Goal: Information Seeking & Learning: Learn about a topic

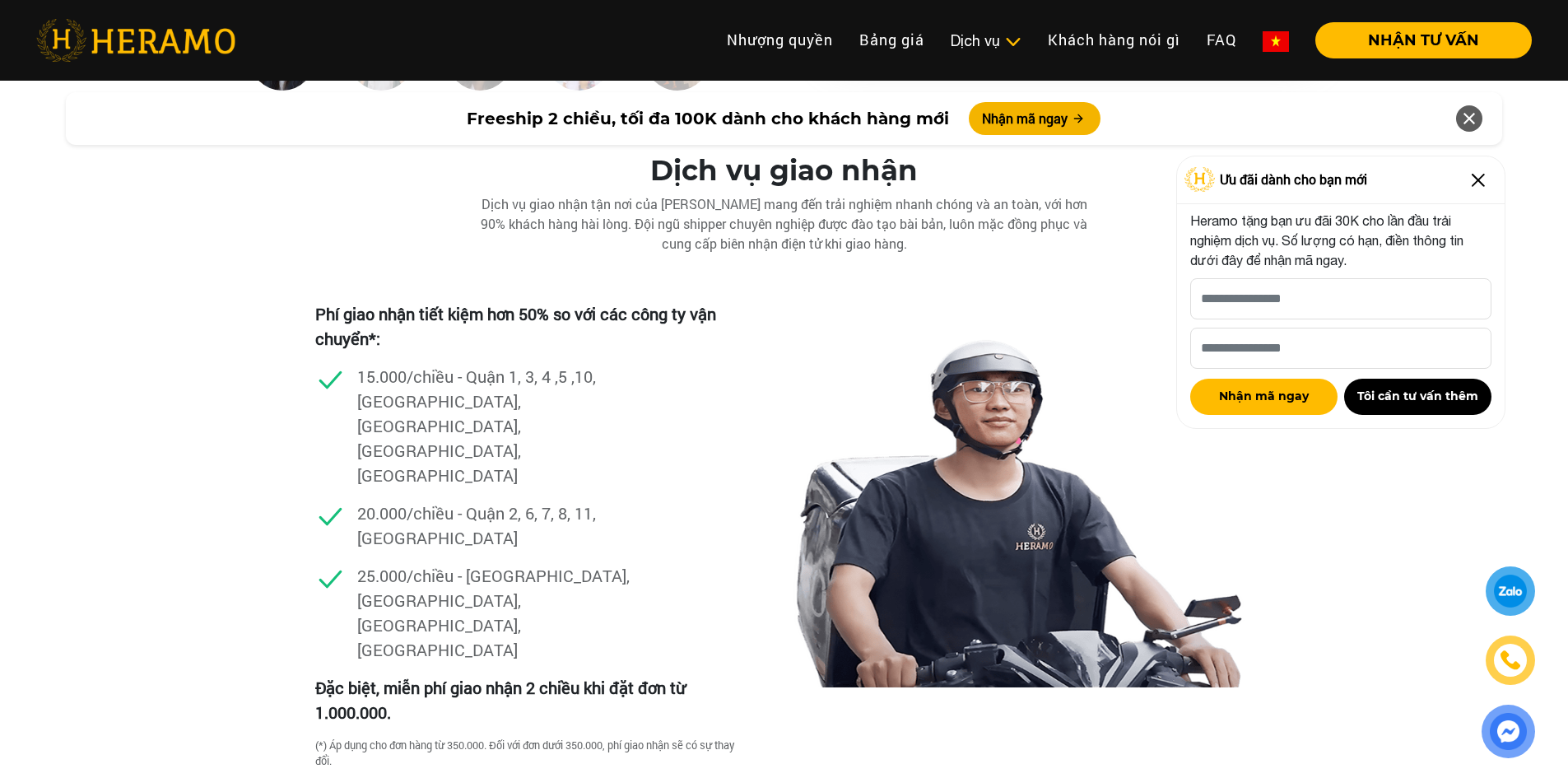
scroll to position [4527, 0]
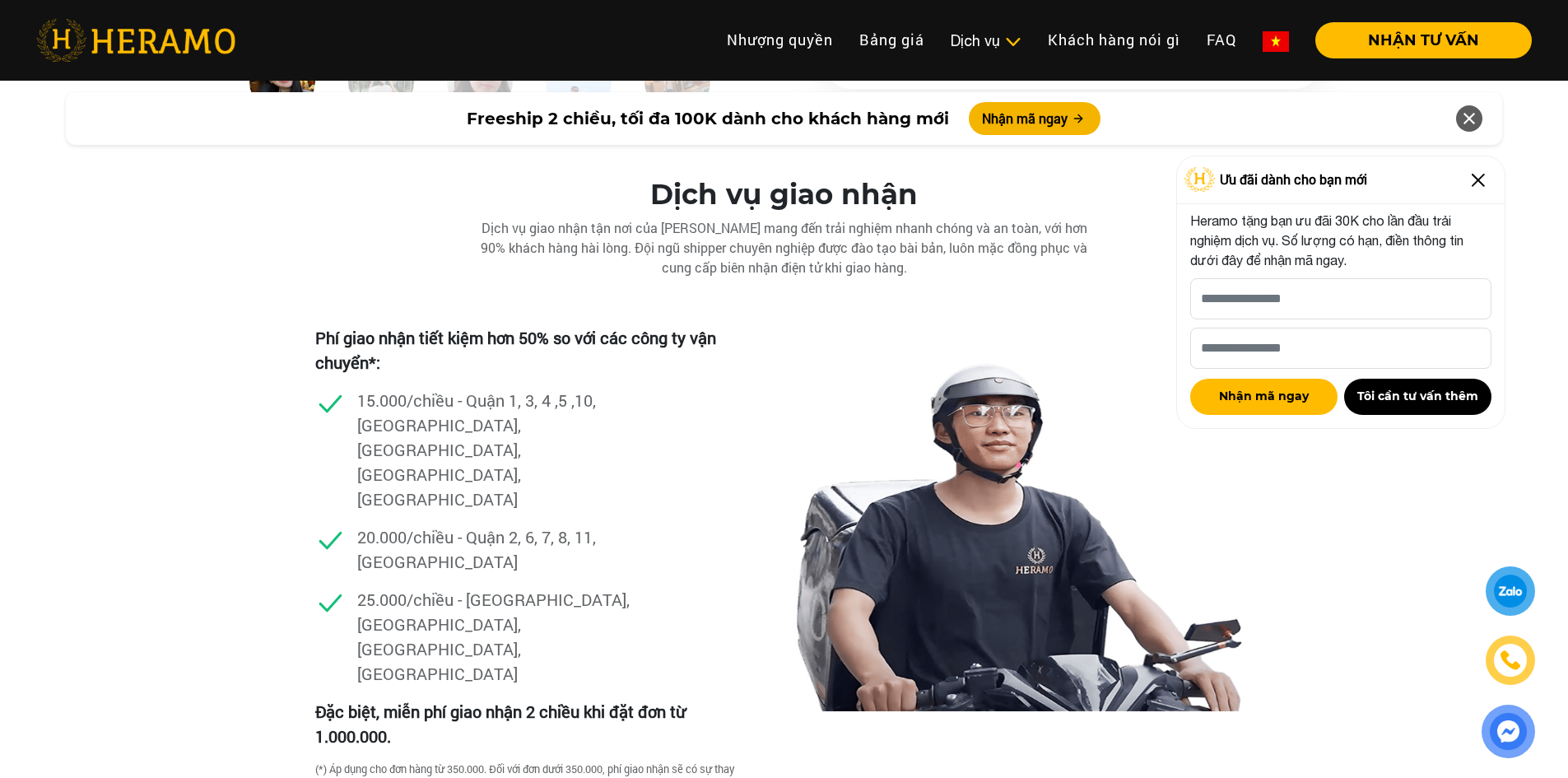
click at [1480, 181] on img at bounding box center [1478, 180] width 27 height 27
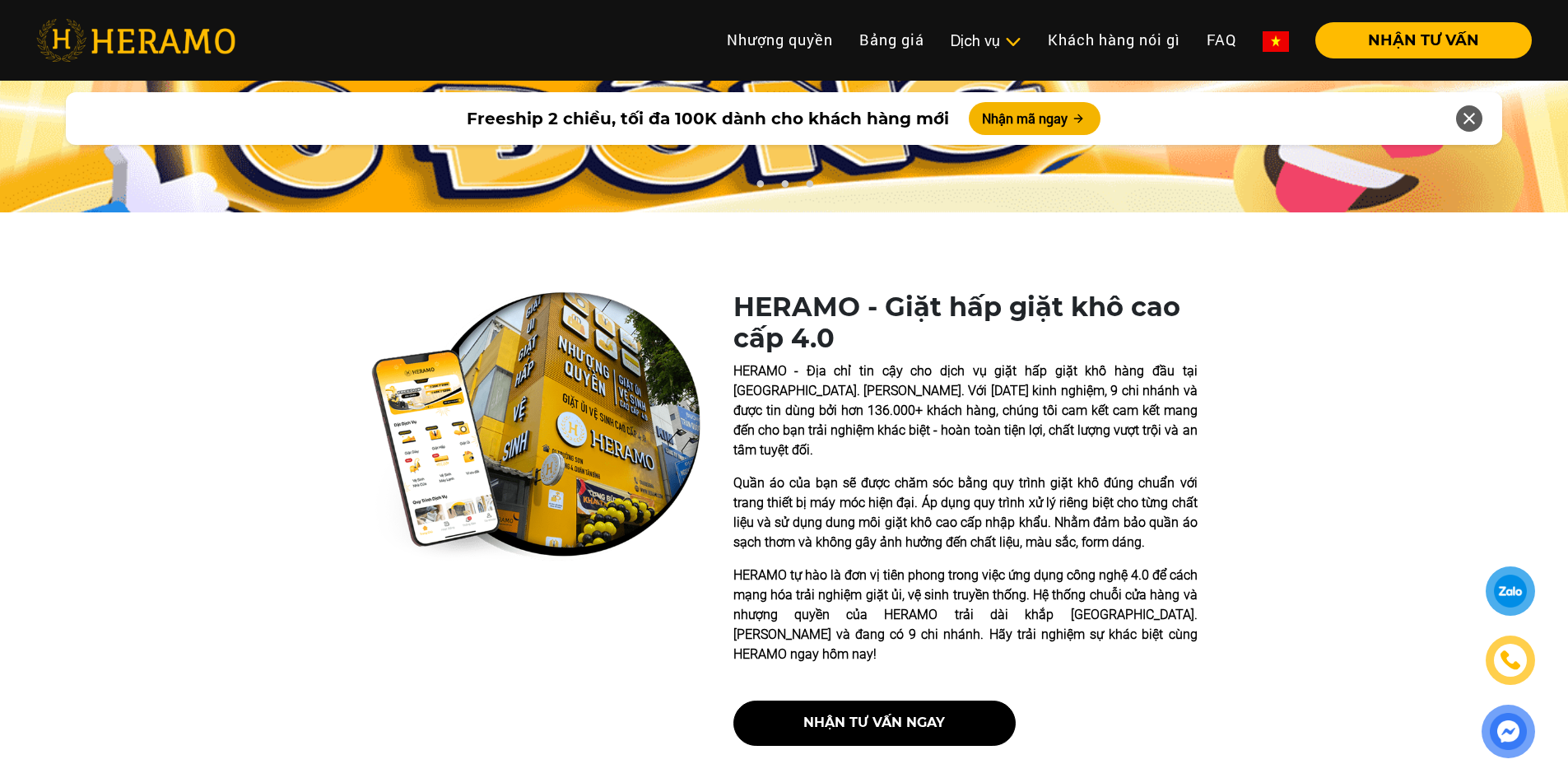
scroll to position [0, 0]
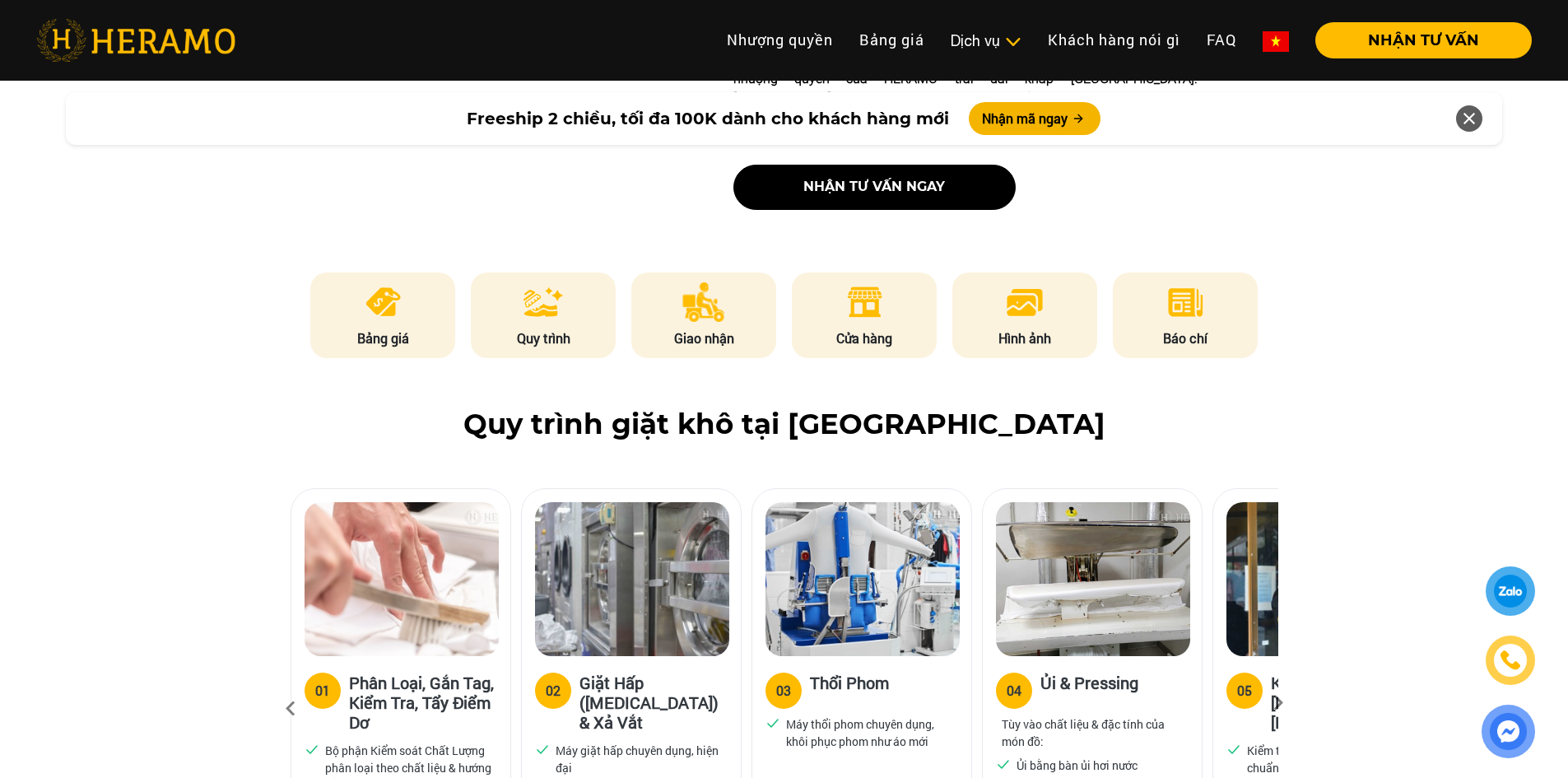
scroll to position [741, 0]
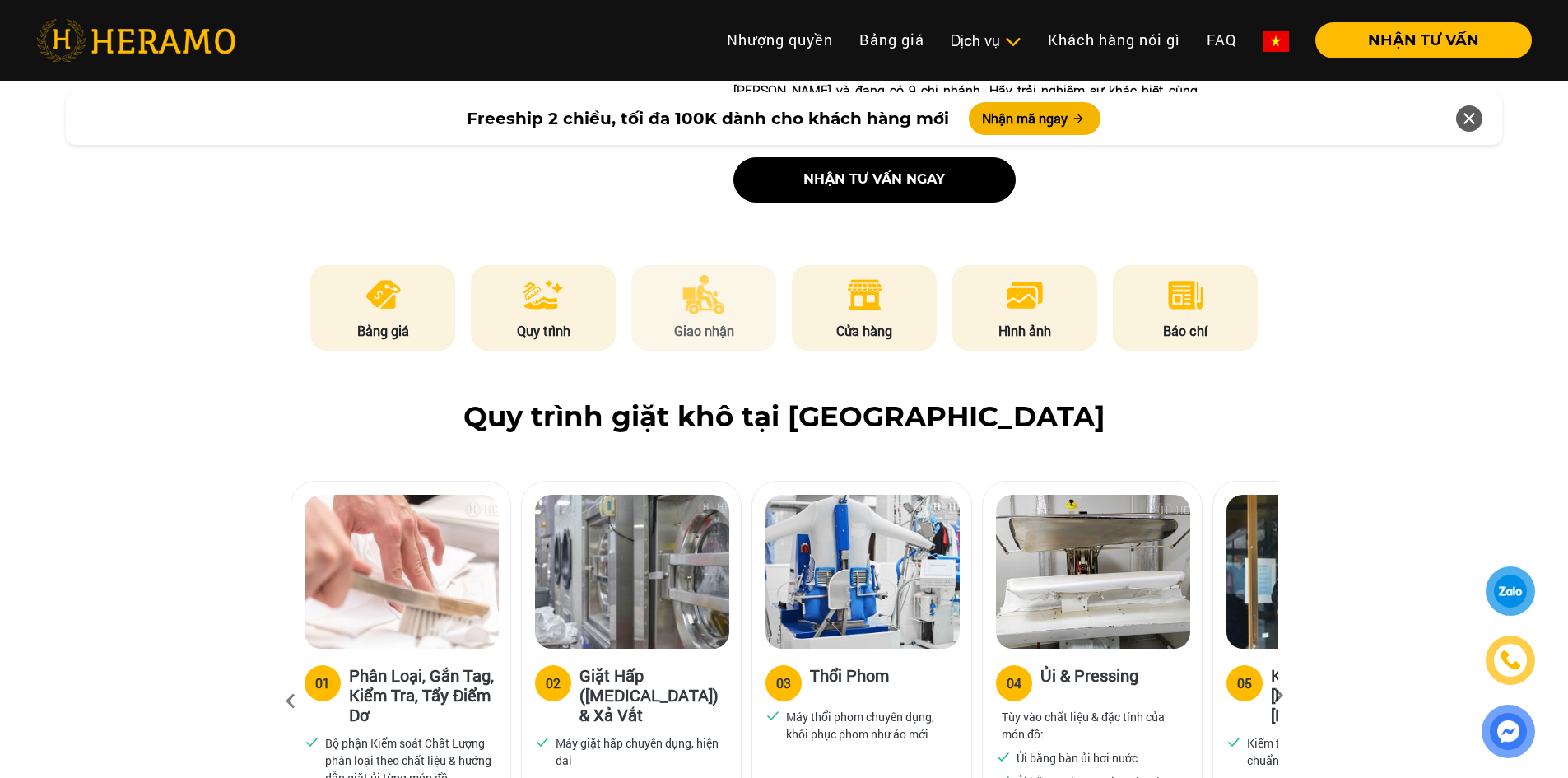
click at [727, 278] on li "Giao nhận" at bounding box center [703, 308] width 145 height 86
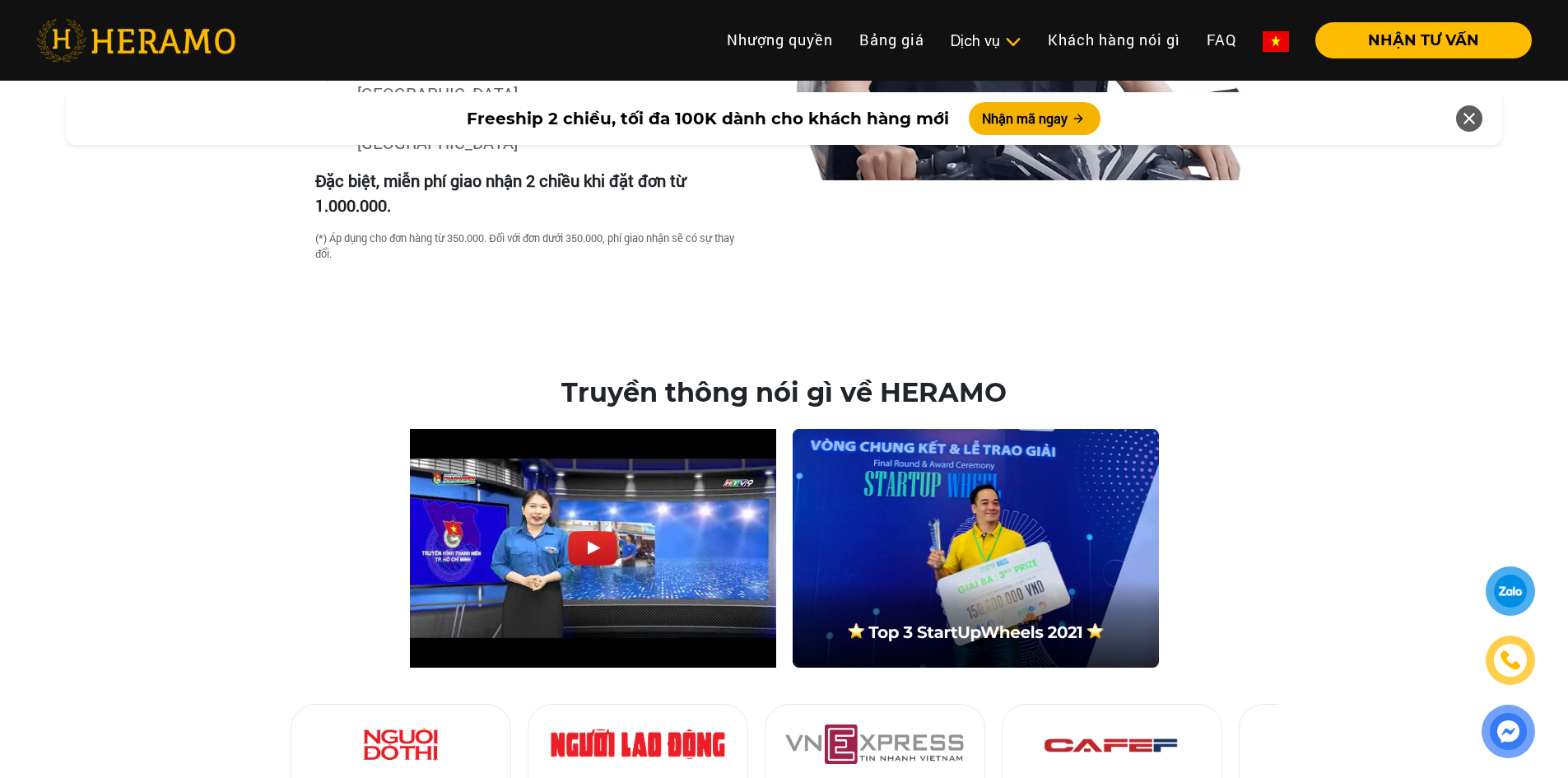
scroll to position [5095, 0]
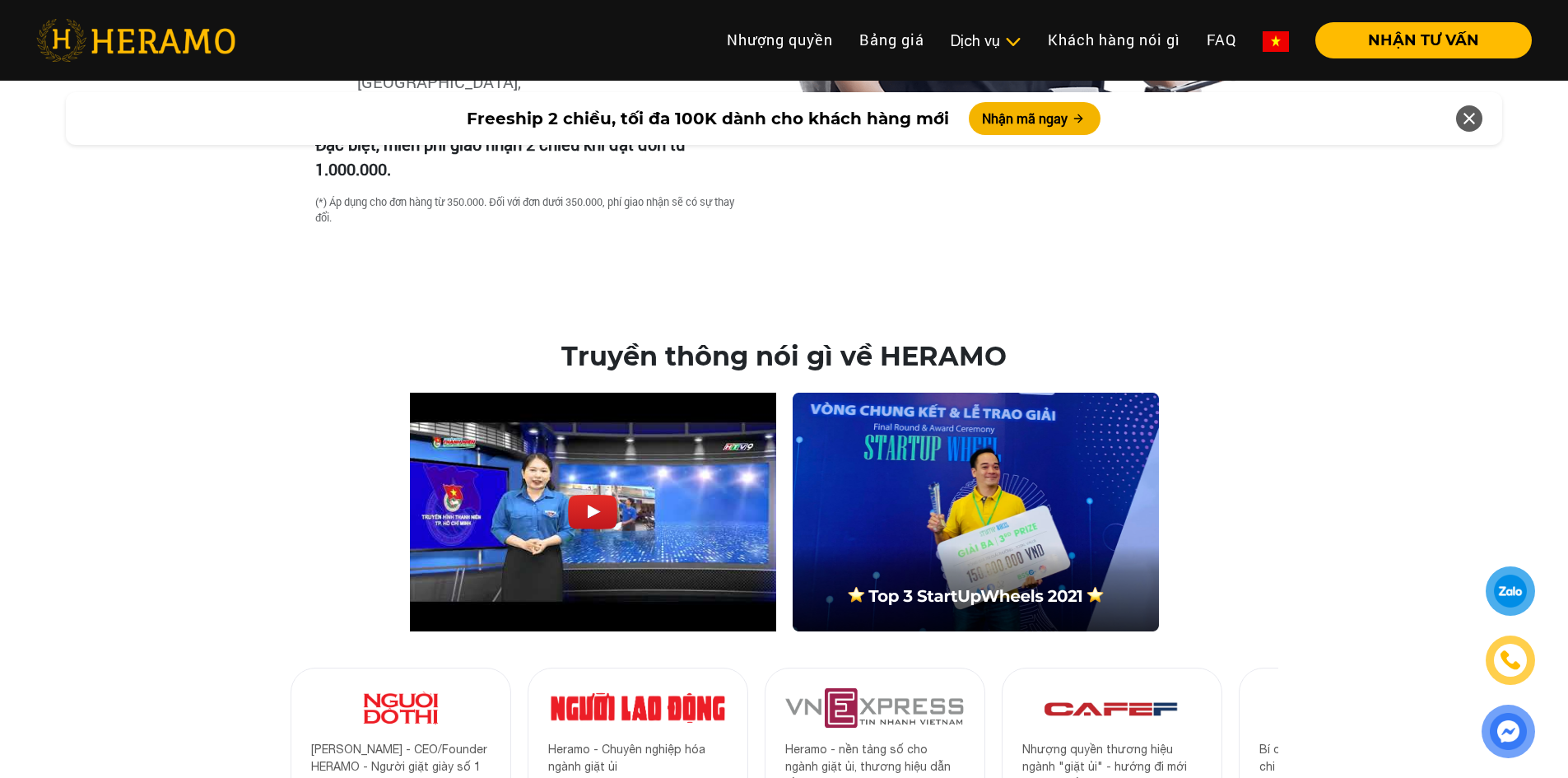
click at [595, 494] on img at bounding box center [593, 512] width 50 height 34
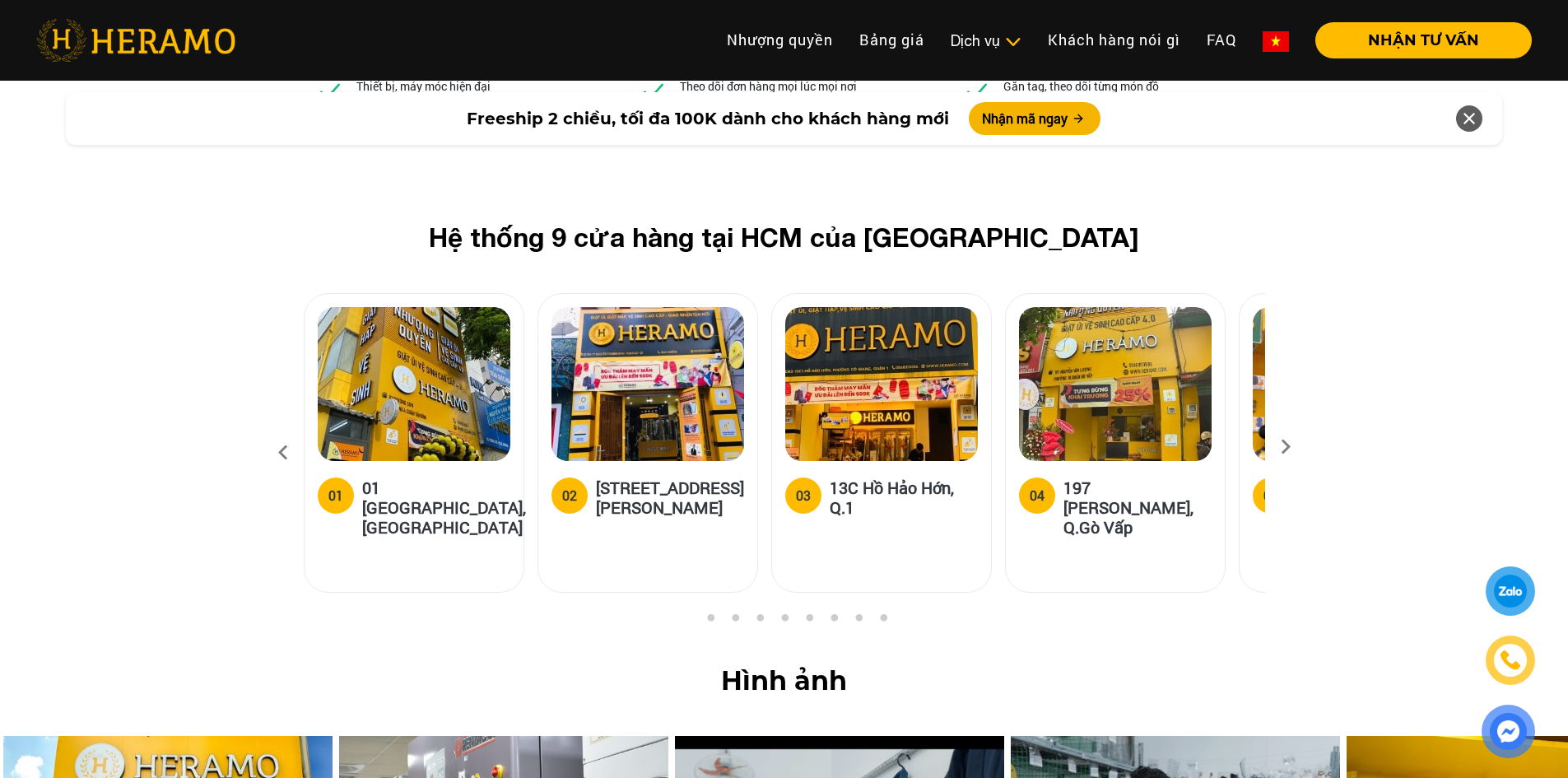
scroll to position [6494, 0]
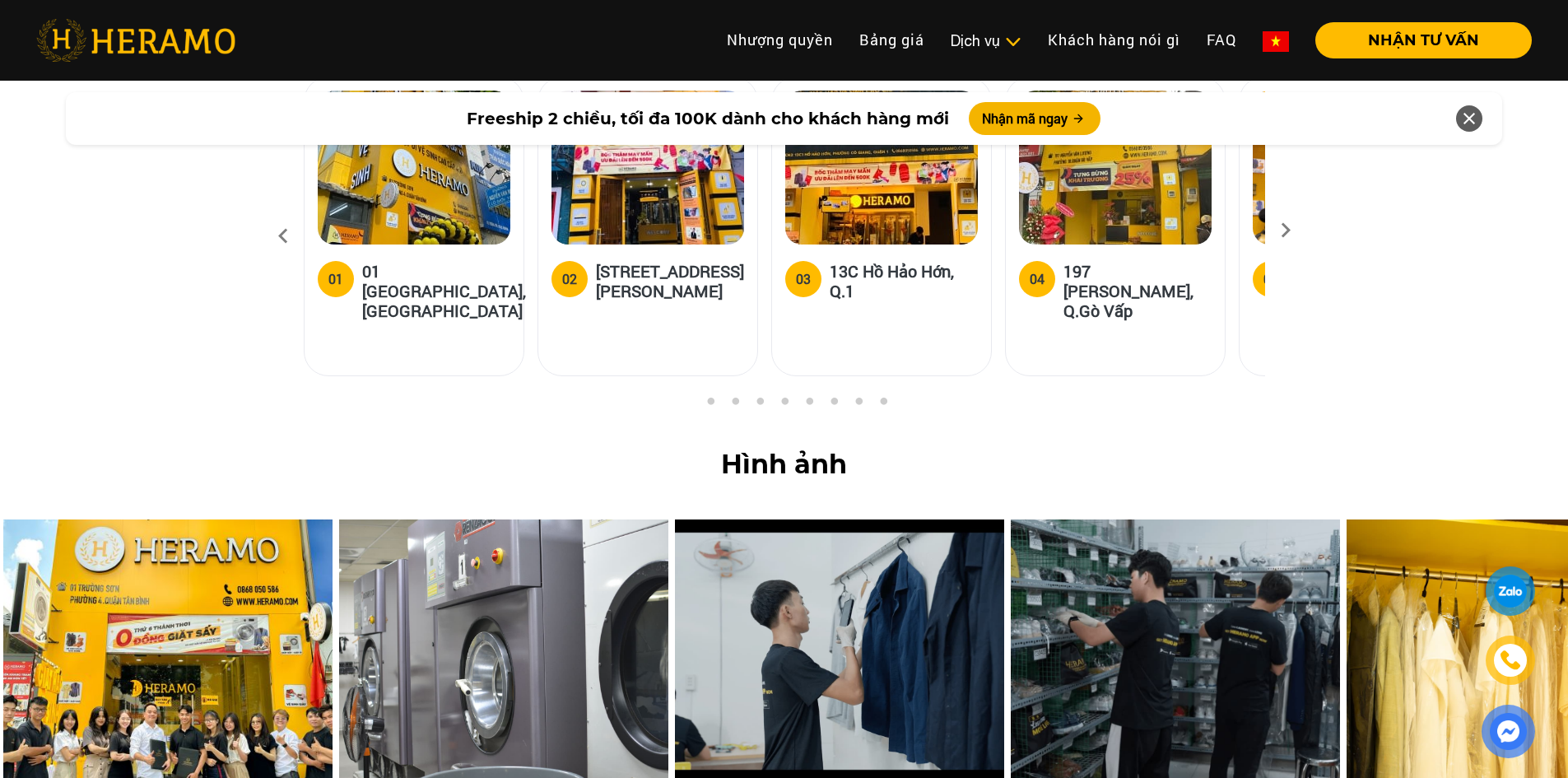
click at [787, 397] on button "5" at bounding box center [784, 404] width 16 height 16
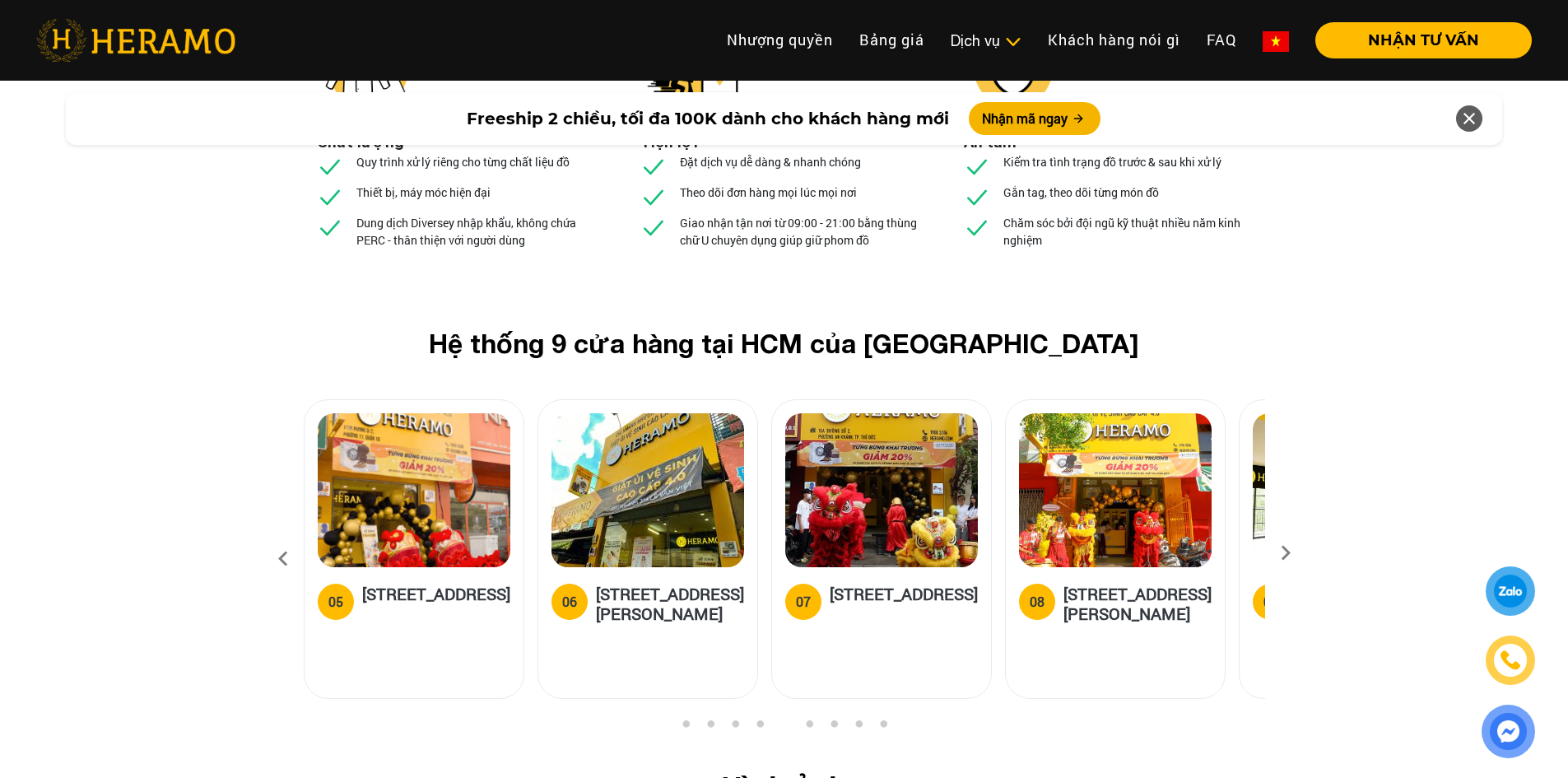
scroll to position [6165, 0]
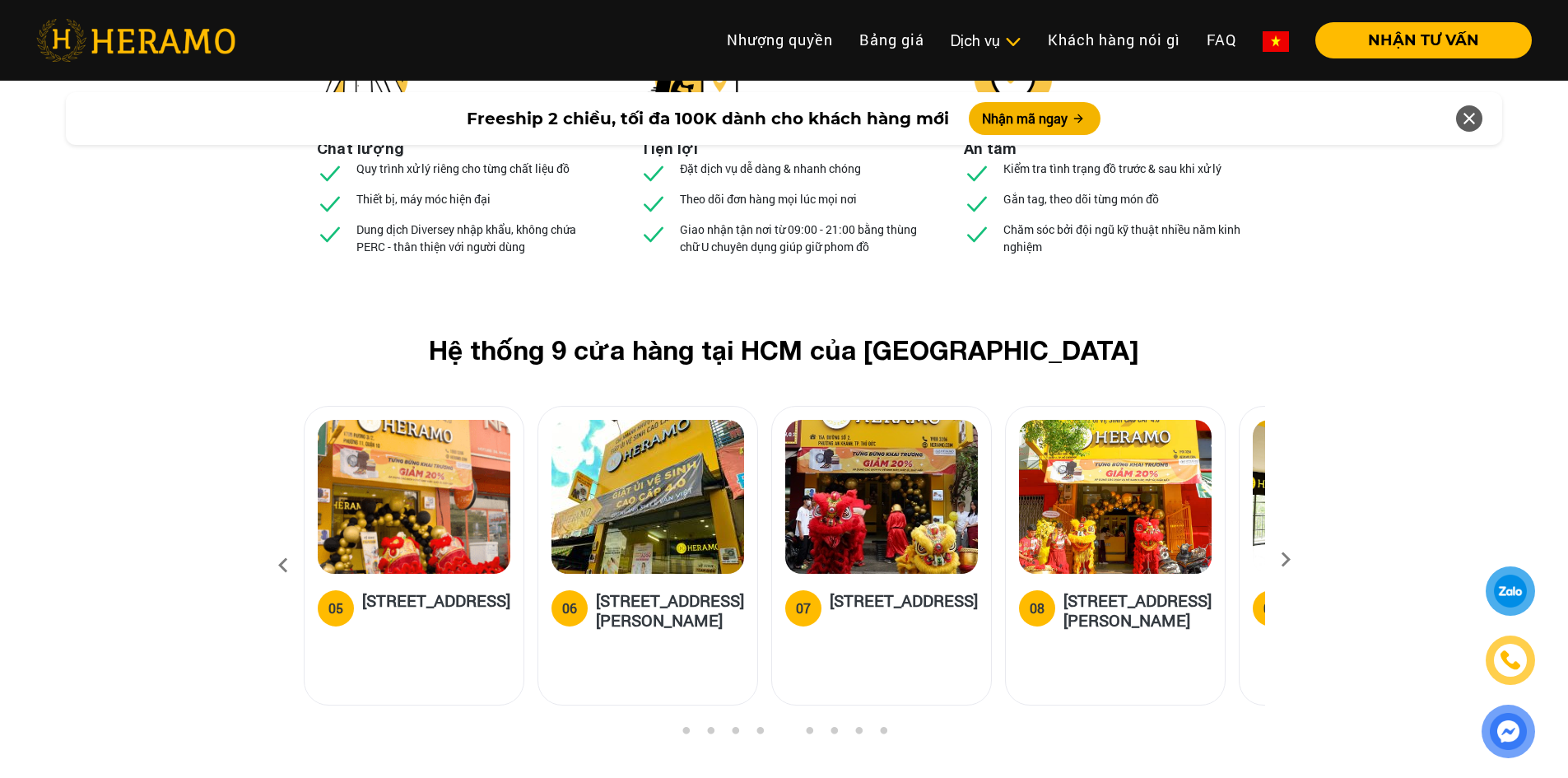
click at [887, 726] on button "9" at bounding box center [883, 733] width 16 height 16
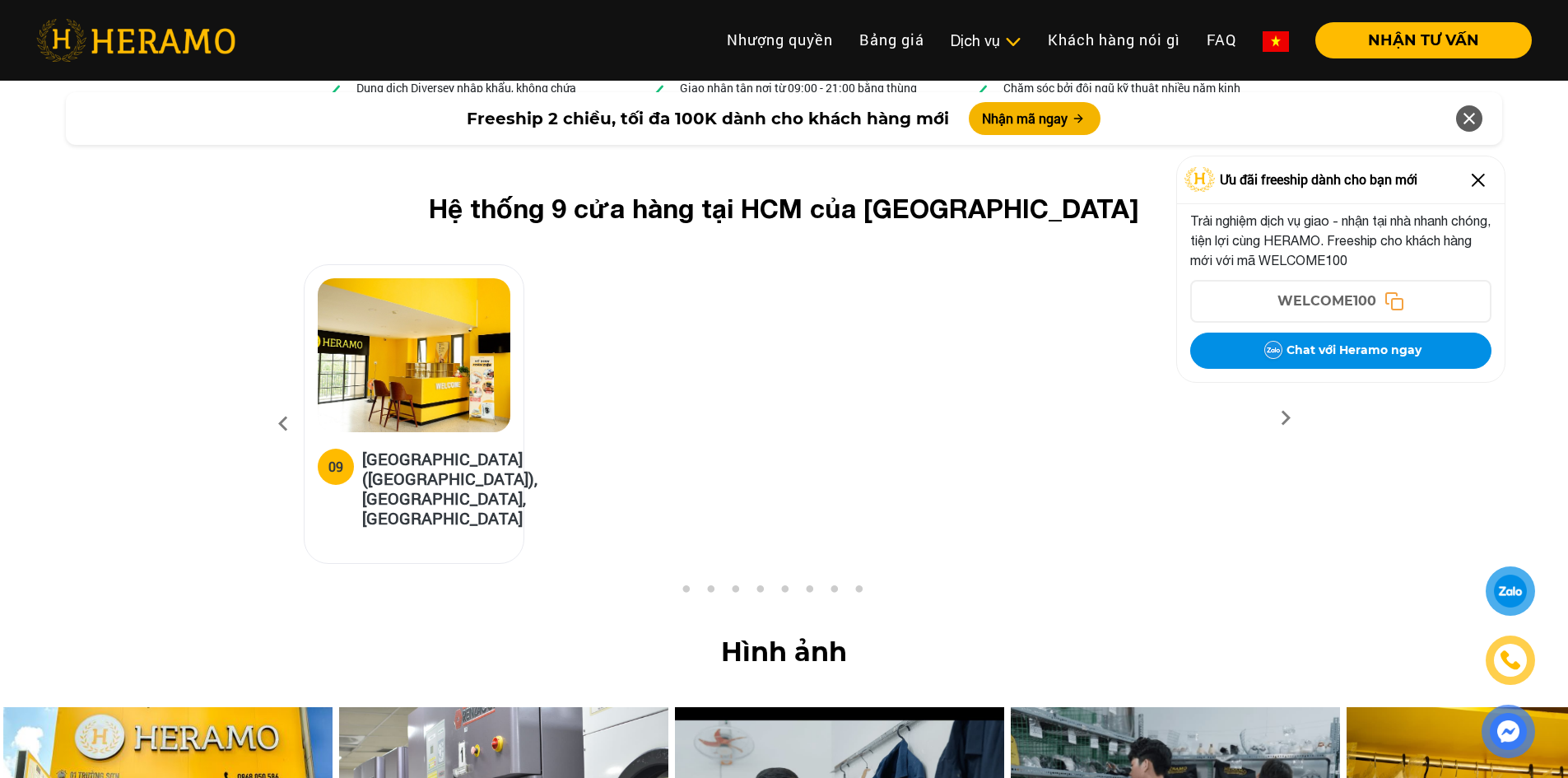
scroll to position [6576, 0]
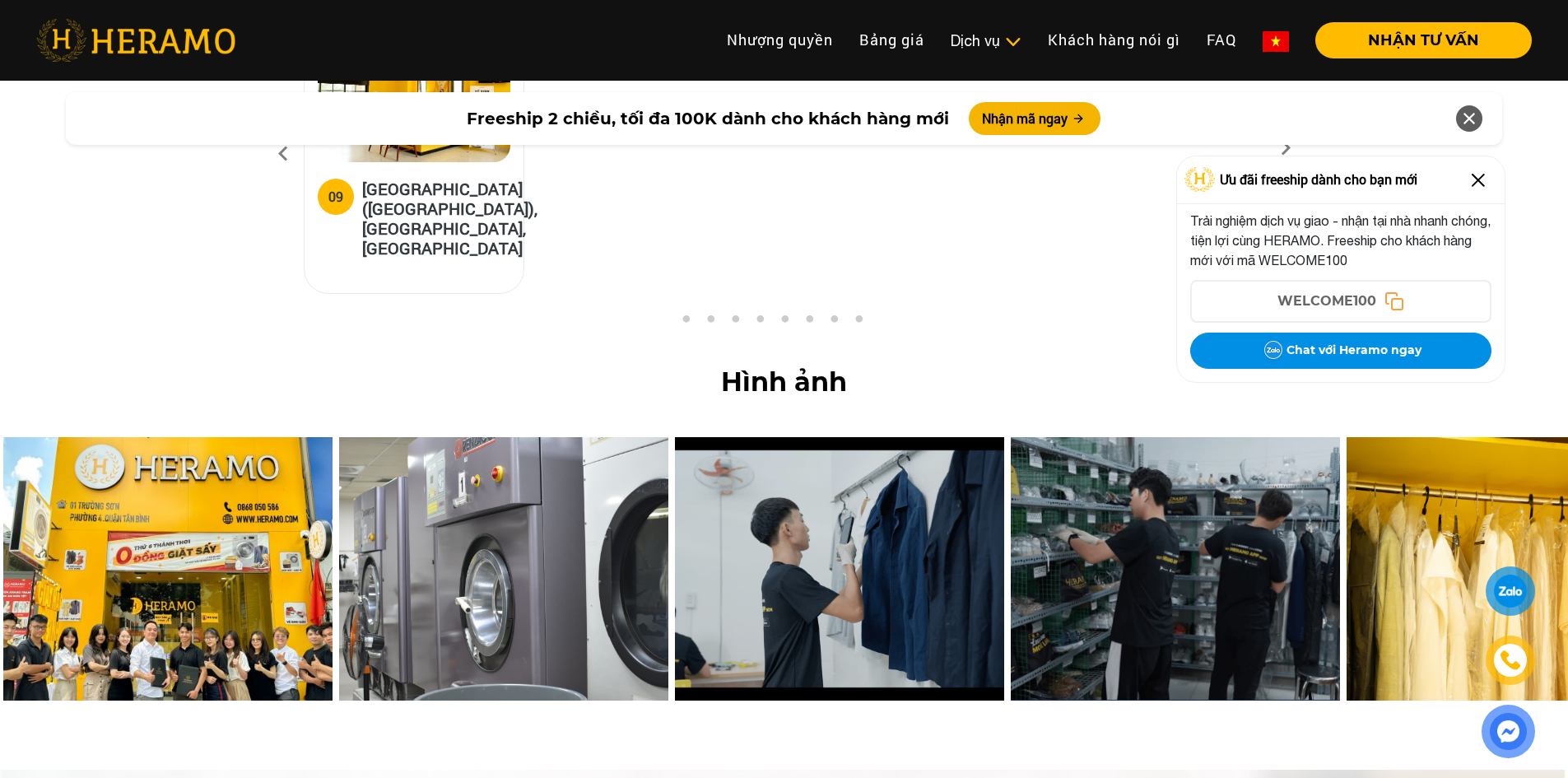
click at [1479, 180] on img at bounding box center [1478, 180] width 27 height 27
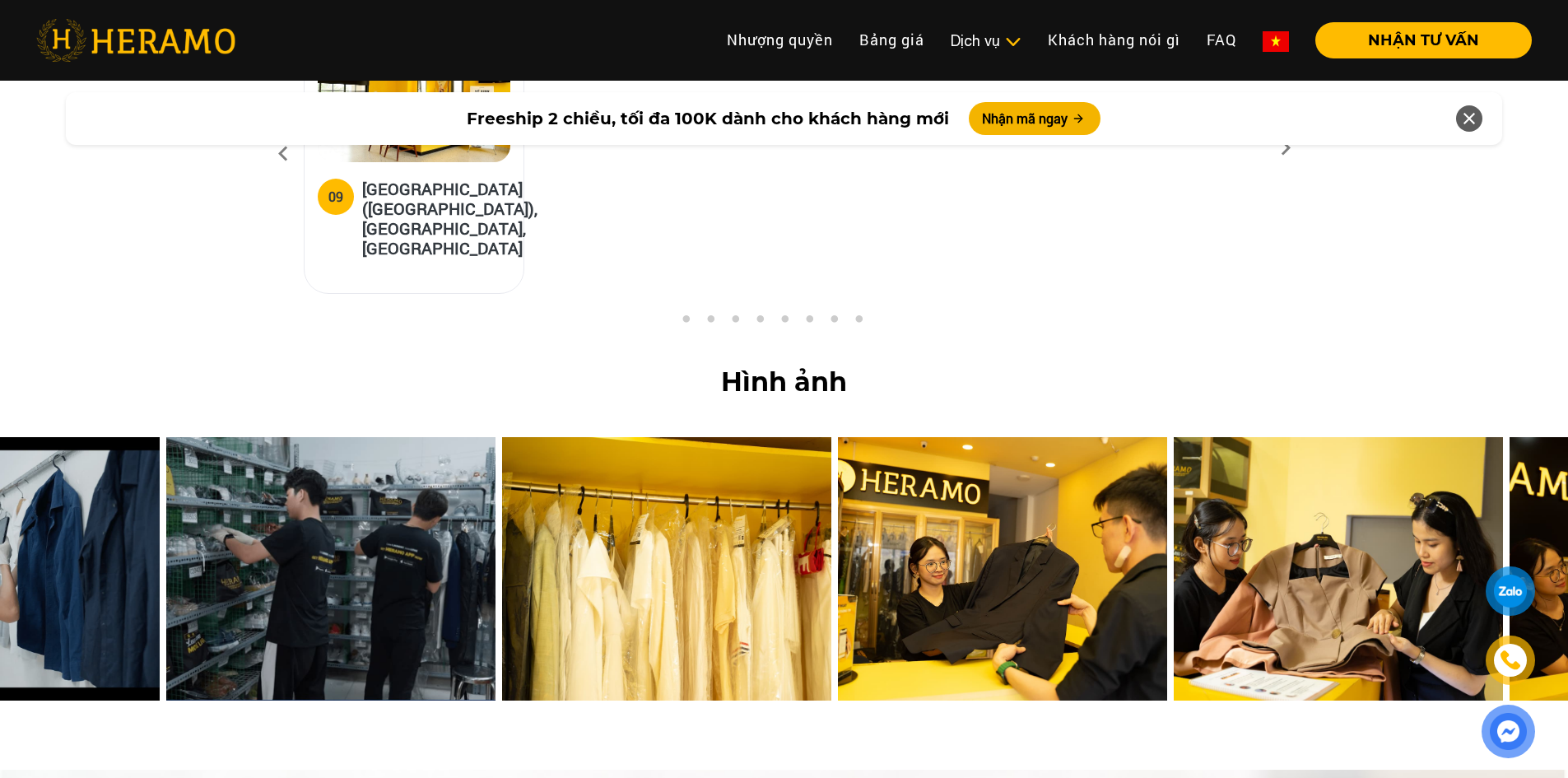
drag, startPoint x: 1431, startPoint y: 380, endPoint x: 501, endPoint y: 483, distance: 935.7
click at [533, 486] on img at bounding box center [667, 568] width 329 height 263
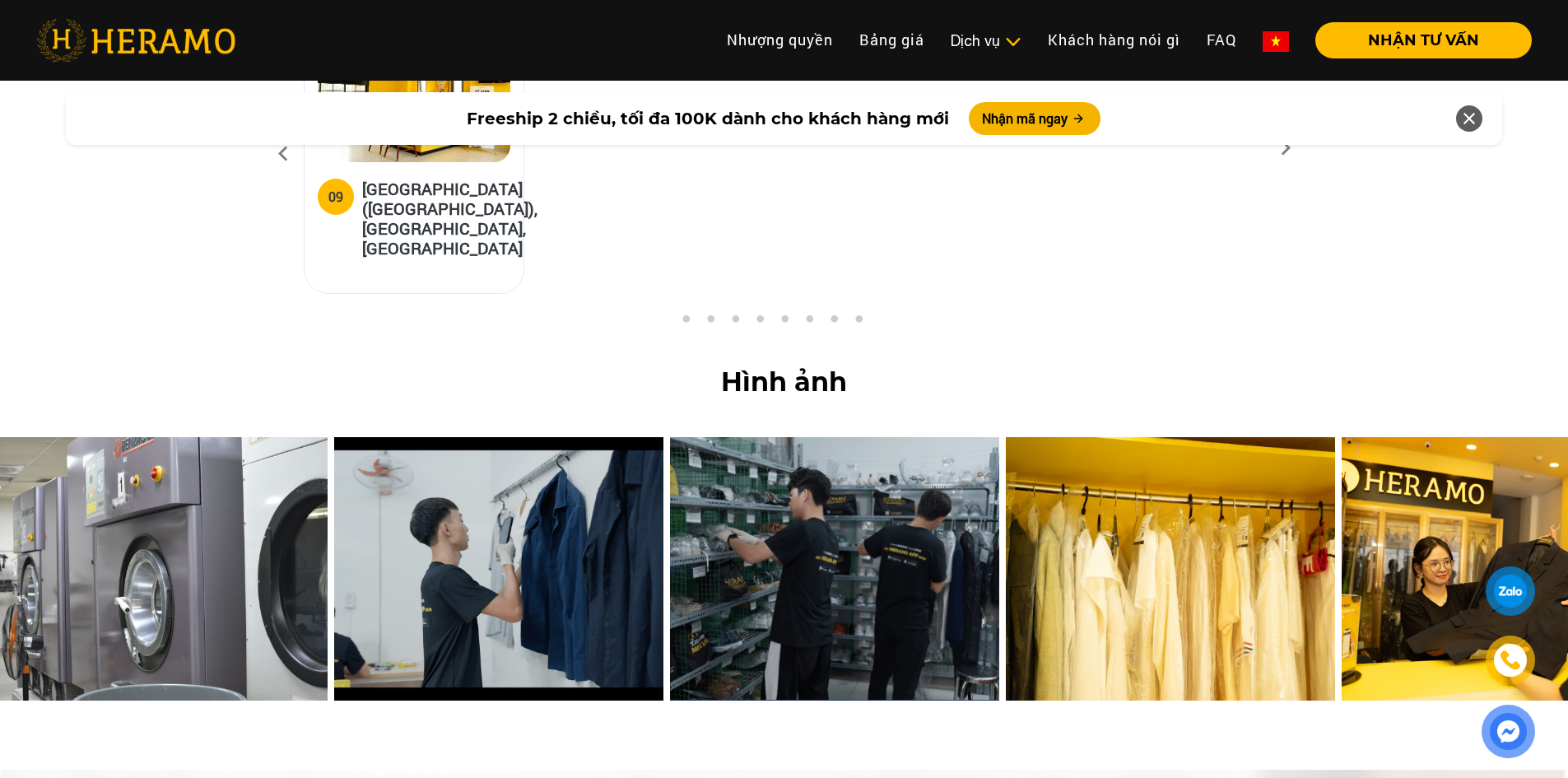
drag, startPoint x: 1099, startPoint y: 447, endPoint x: 124, endPoint y: 486, distance: 975.8
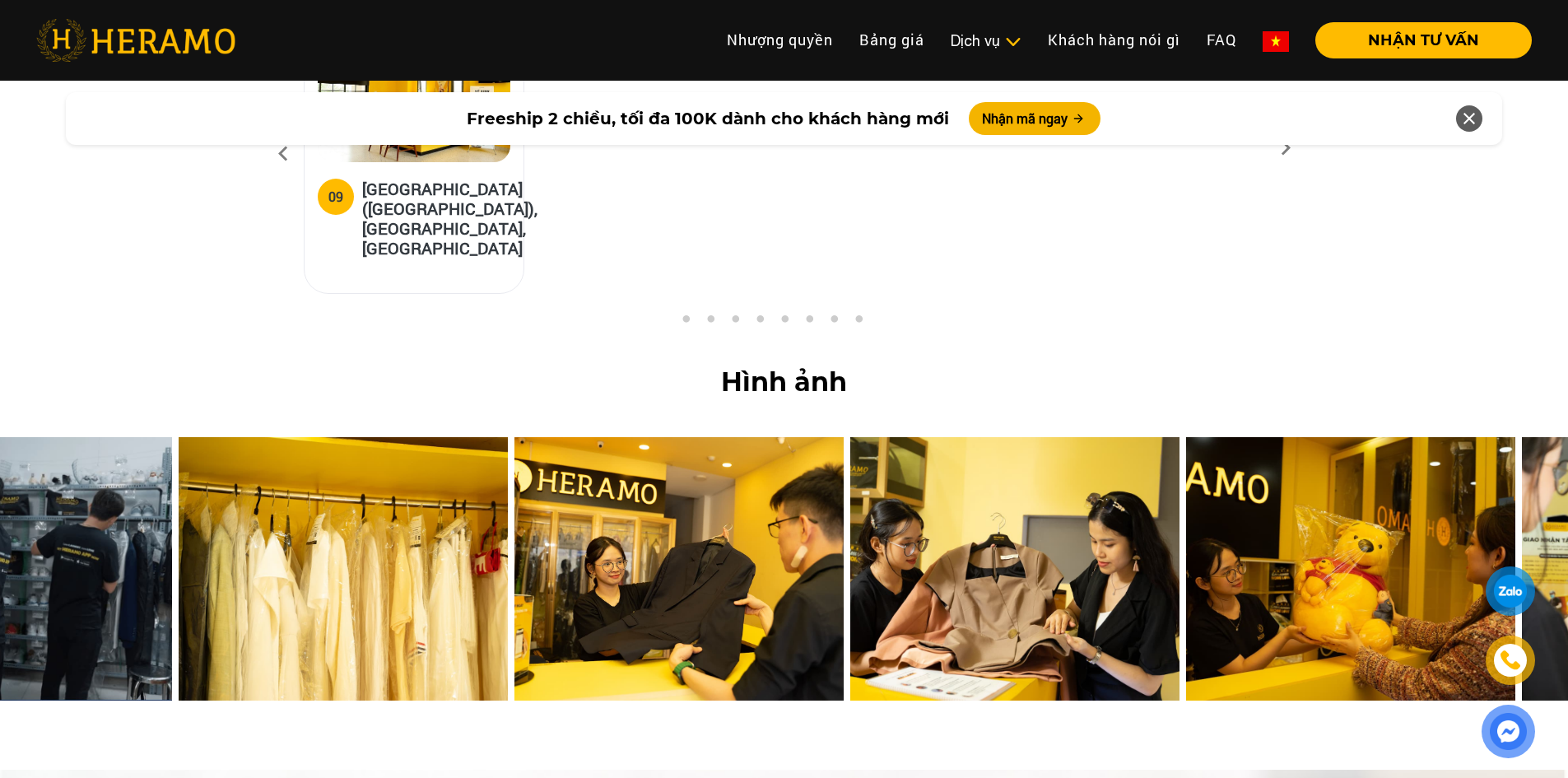
drag, startPoint x: 1459, startPoint y: 362, endPoint x: 452, endPoint y: 493, distance: 1015.5
click at [514, 493] on img at bounding box center [679, 568] width 329 height 263
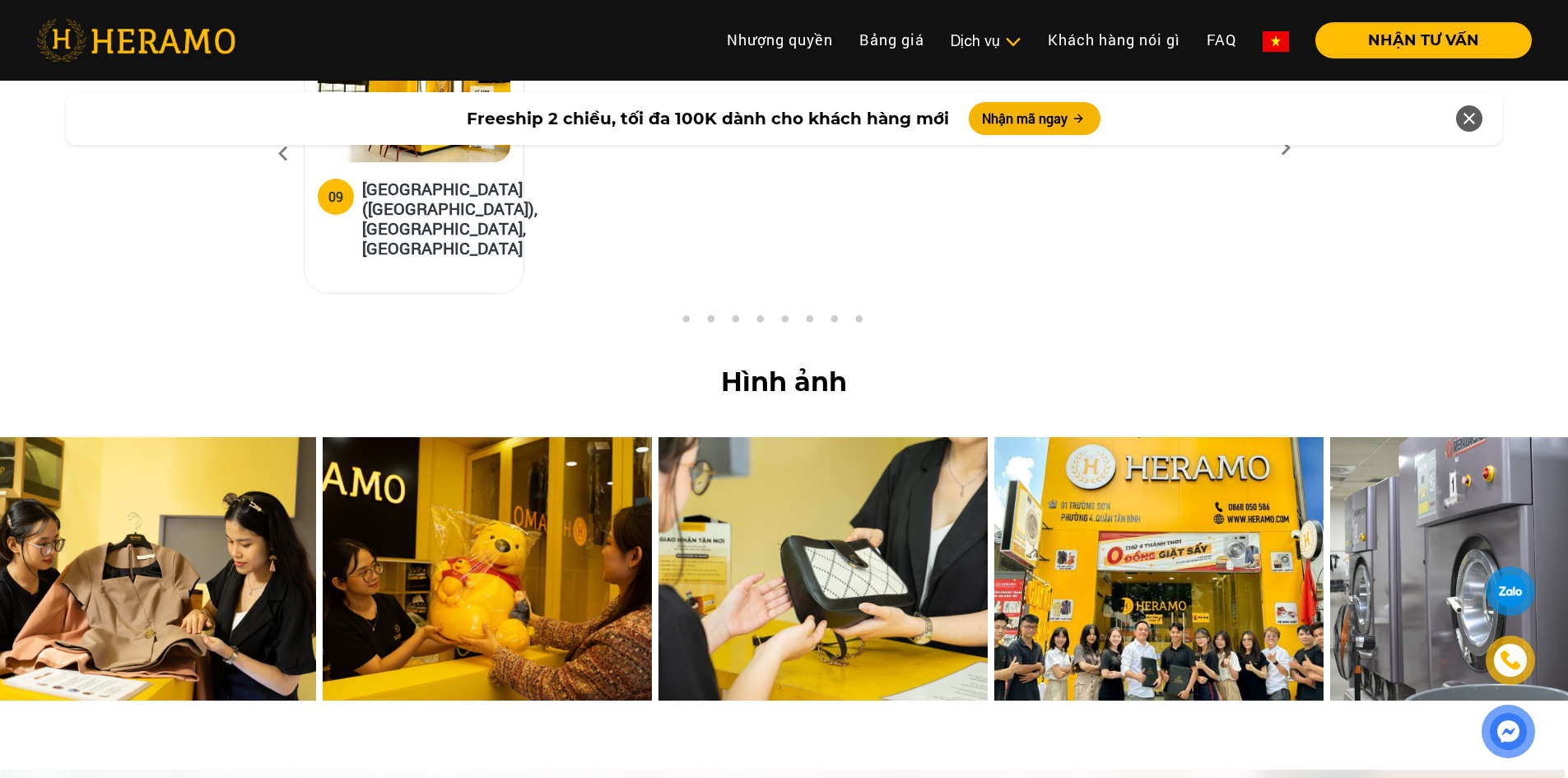
drag, startPoint x: 1409, startPoint y: 432, endPoint x: 35, endPoint y: 530, distance: 1377.5
click at [41, 527] on img at bounding box center [152, 568] width 329 height 263
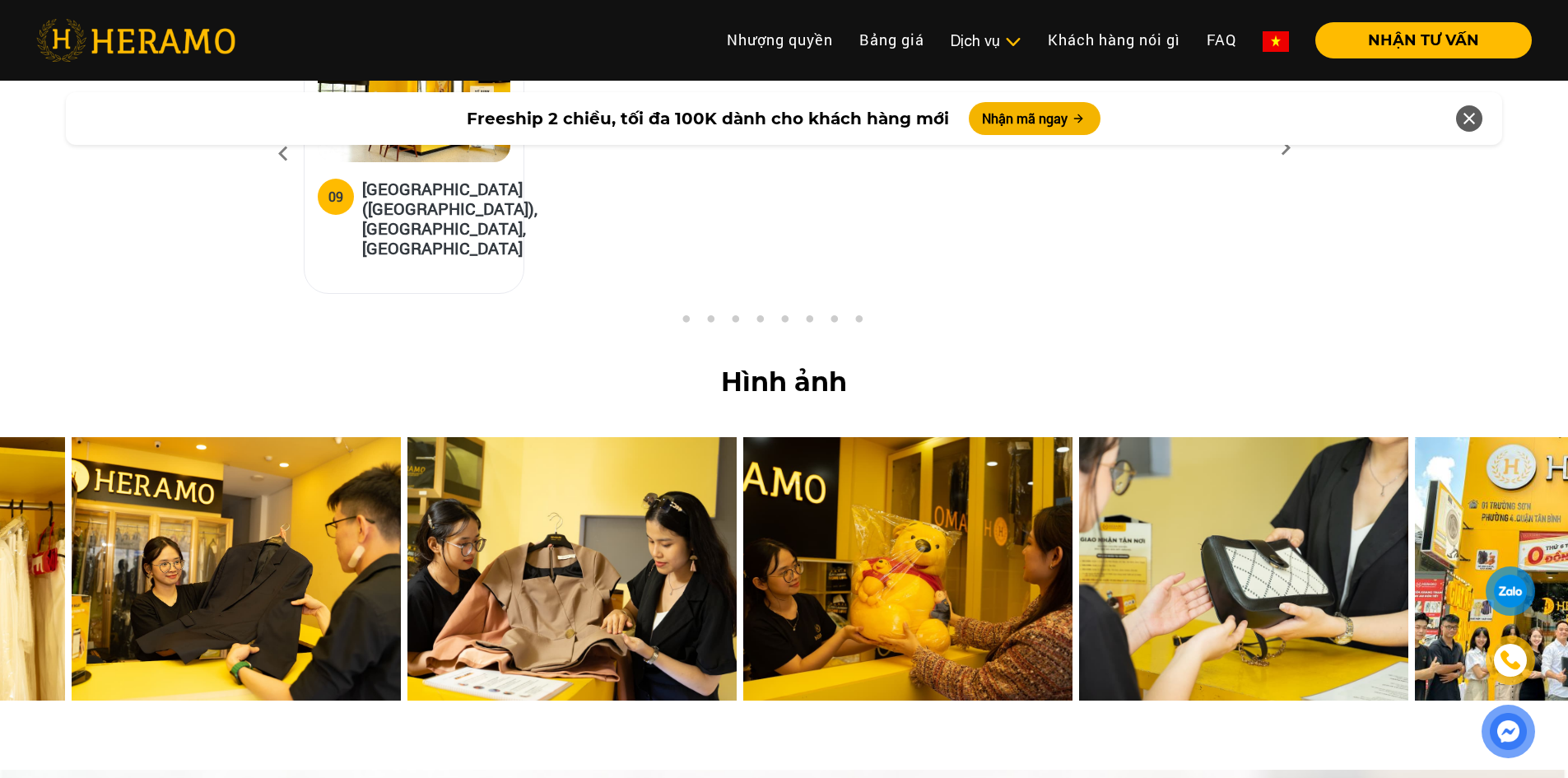
drag, startPoint x: 1146, startPoint y: 446, endPoint x: 0, endPoint y: 499, distance: 1147.2
click at [408, 497] on img at bounding box center [572, 568] width 329 height 263
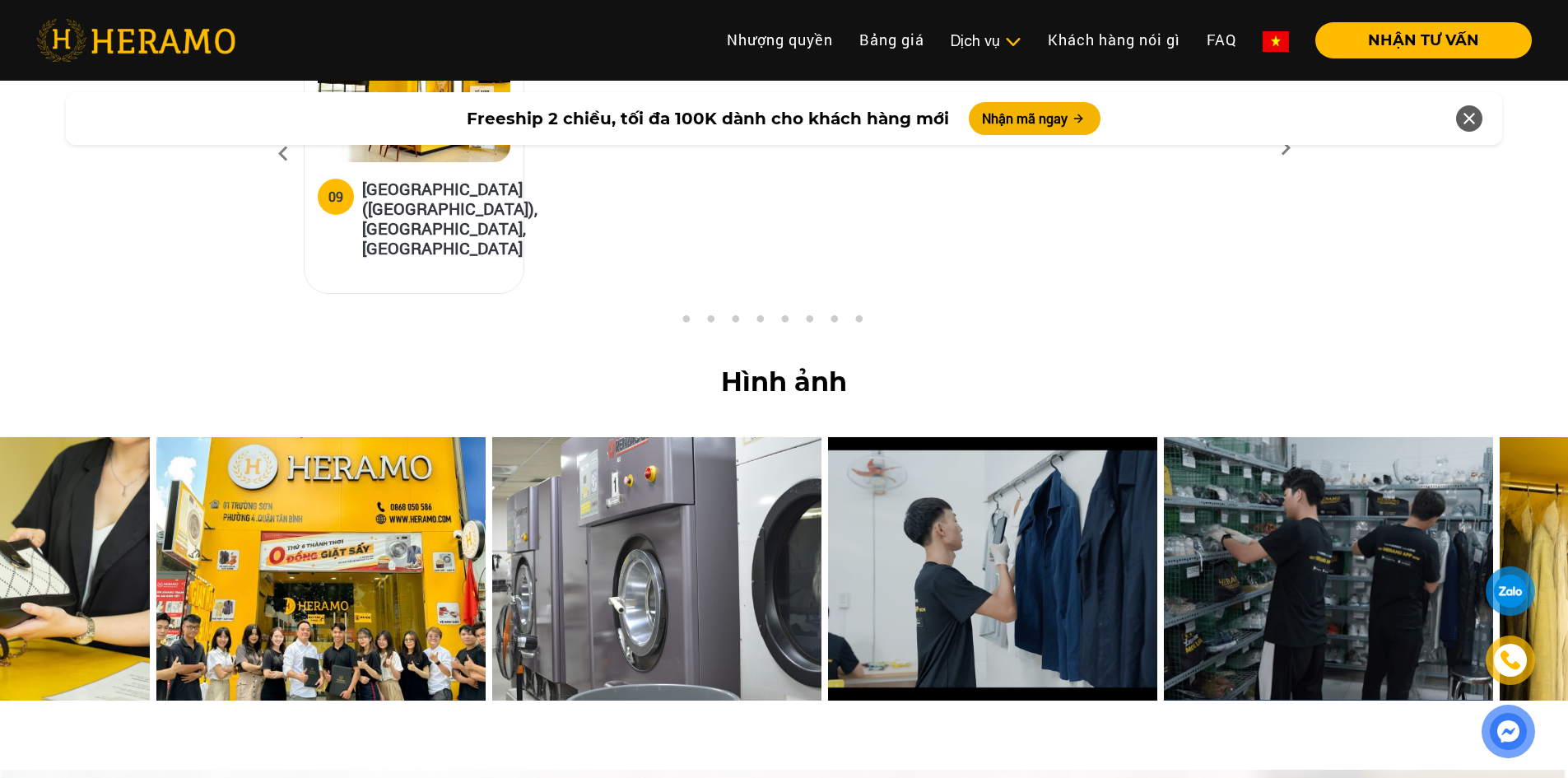
drag, startPoint x: 1536, startPoint y: 342, endPoint x: 0, endPoint y: 446, distance: 1539.5
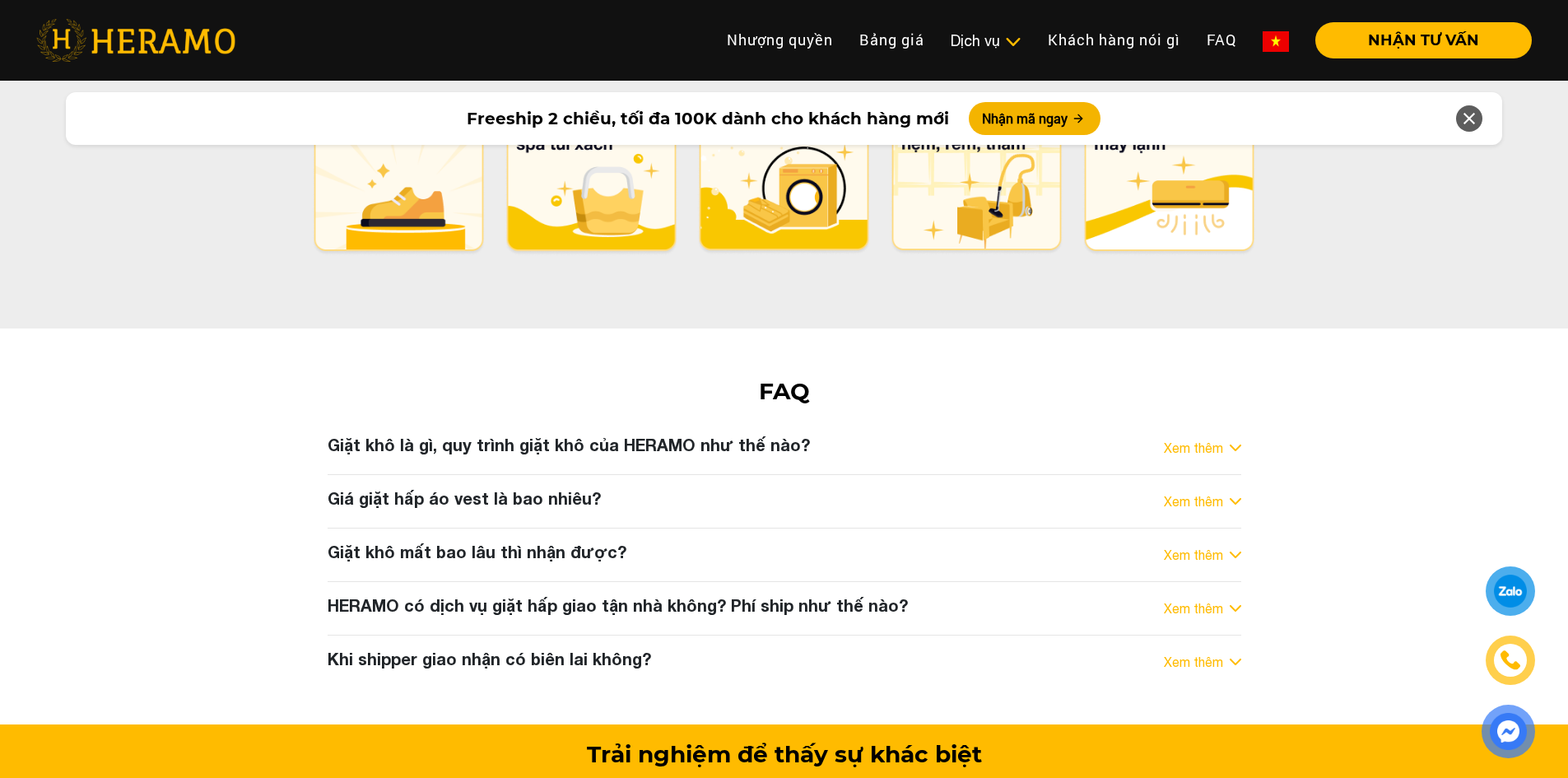
scroll to position [8304, 0]
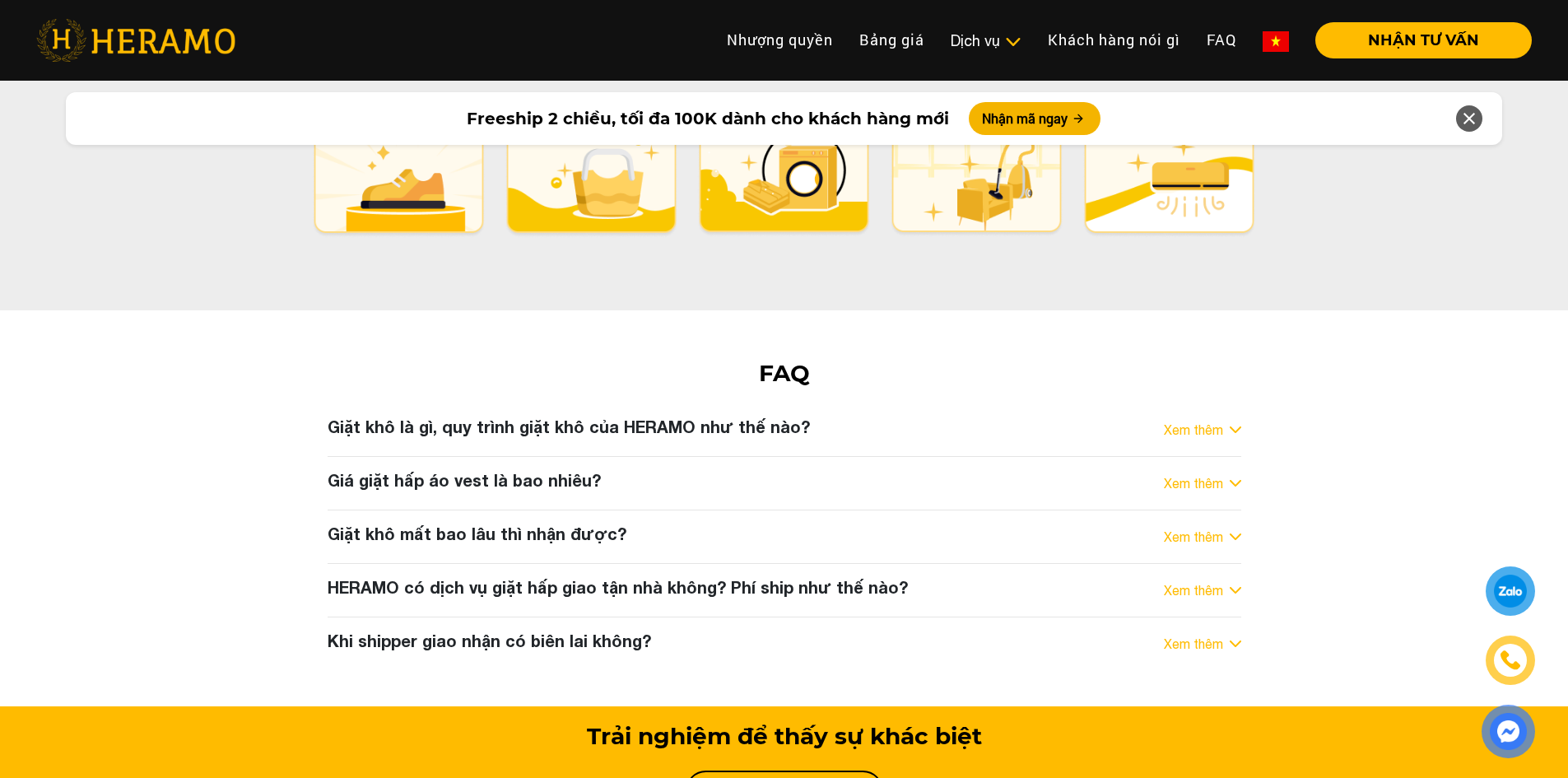
click at [589, 631] on h3 "Khi shipper giao nhận có biên lai không?" at bounding box center [489, 640] width 324 height 20
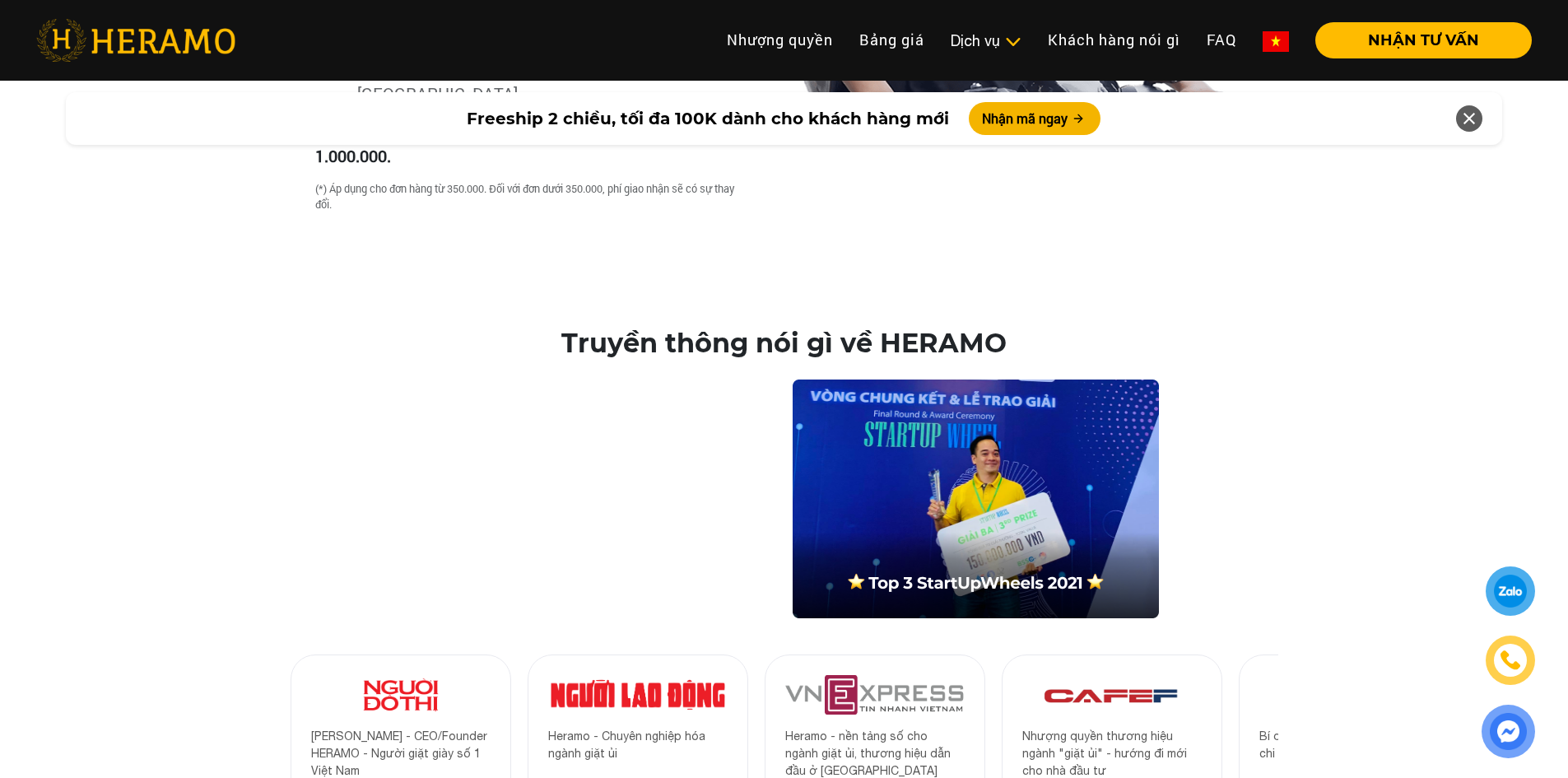
scroll to position [5095, 0]
